Goal: Task Accomplishment & Management: Complete application form

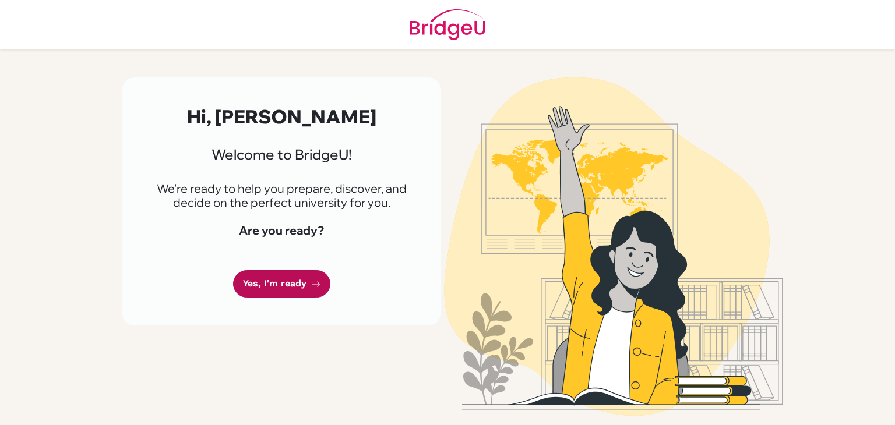
click at [303, 285] on link "Yes, I'm ready" at bounding box center [281, 283] width 97 height 27
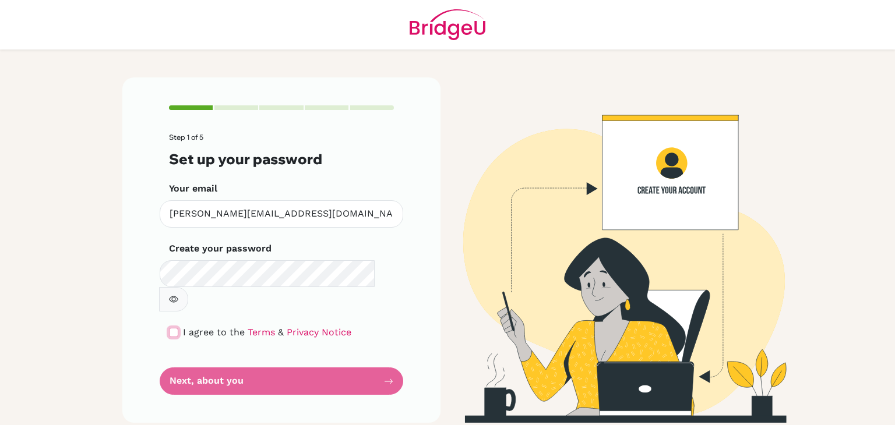
click at [171, 328] on input "checkbox" at bounding box center [173, 332] width 9 height 9
checkbox input "true"
click at [239, 256] on div "Create your password Make sure it's at least 6 characters" at bounding box center [281, 277] width 225 height 70
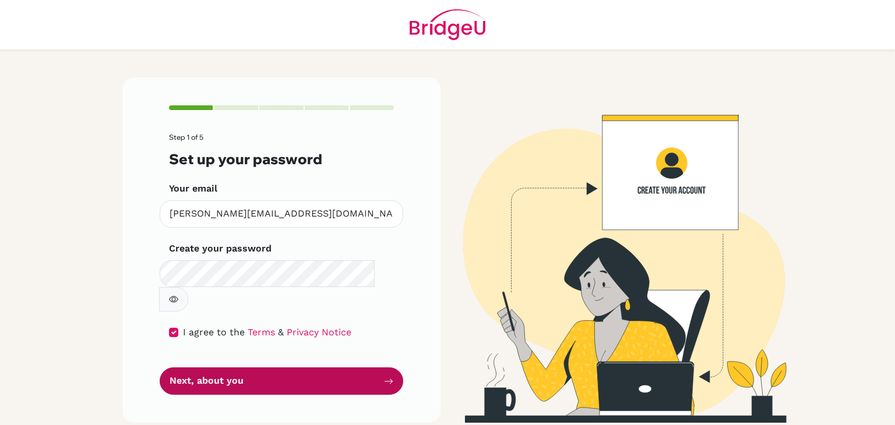
click at [330, 367] on button "Next, about you" at bounding box center [281, 380] width 243 height 27
